Goal: Information Seeking & Learning: Understand process/instructions

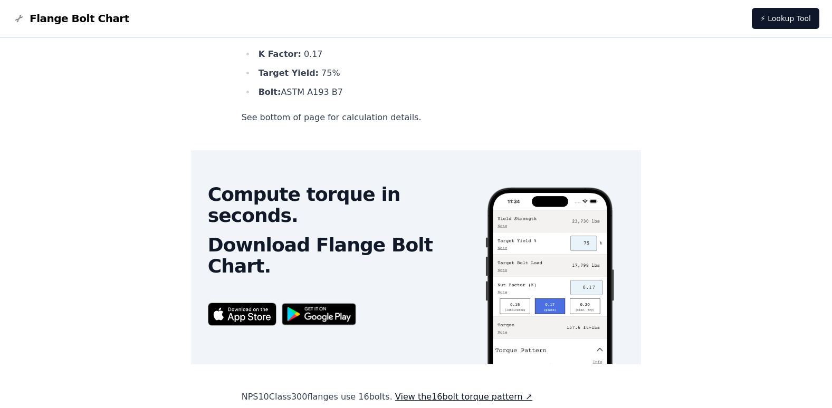
scroll to position [211, 0]
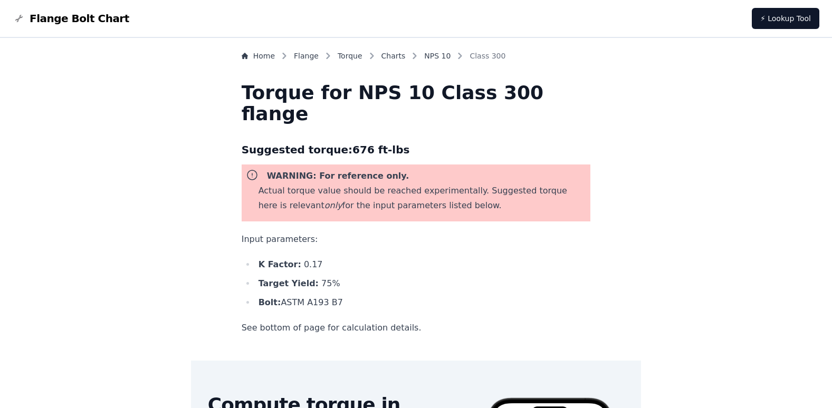
click at [257, 176] on icon at bounding box center [251, 174] width 9 height 9
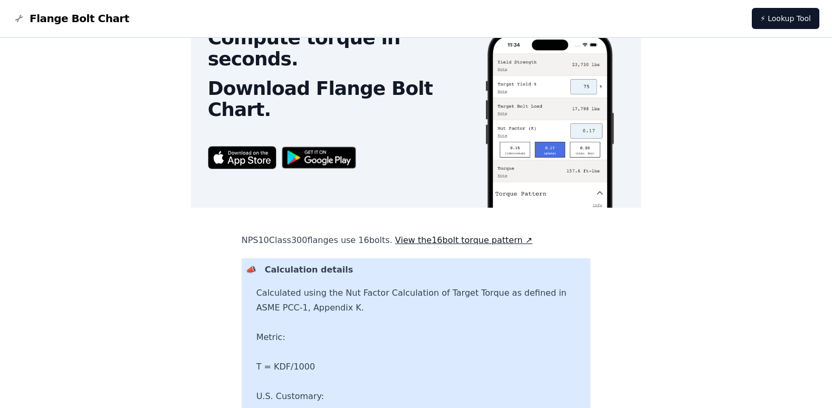
scroll to position [342, 0]
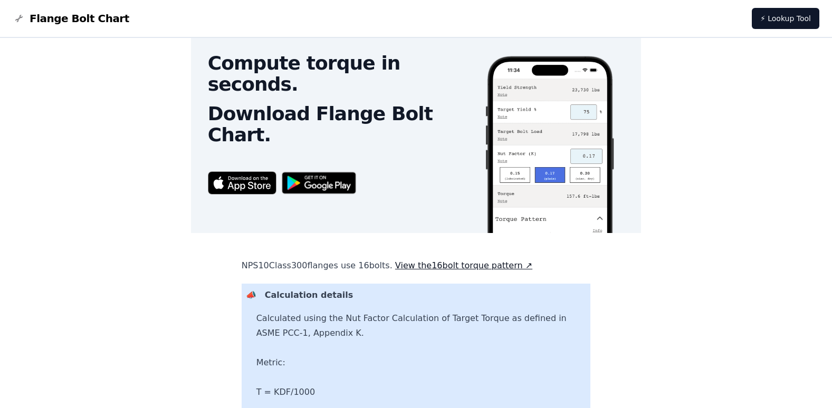
click at [434, 265] on link "View the 16 bolt torque pattern ↗" at bounding box center [463, 265] width 137 height 10
